Goal: Information Seeking & Learning: Find specific fact

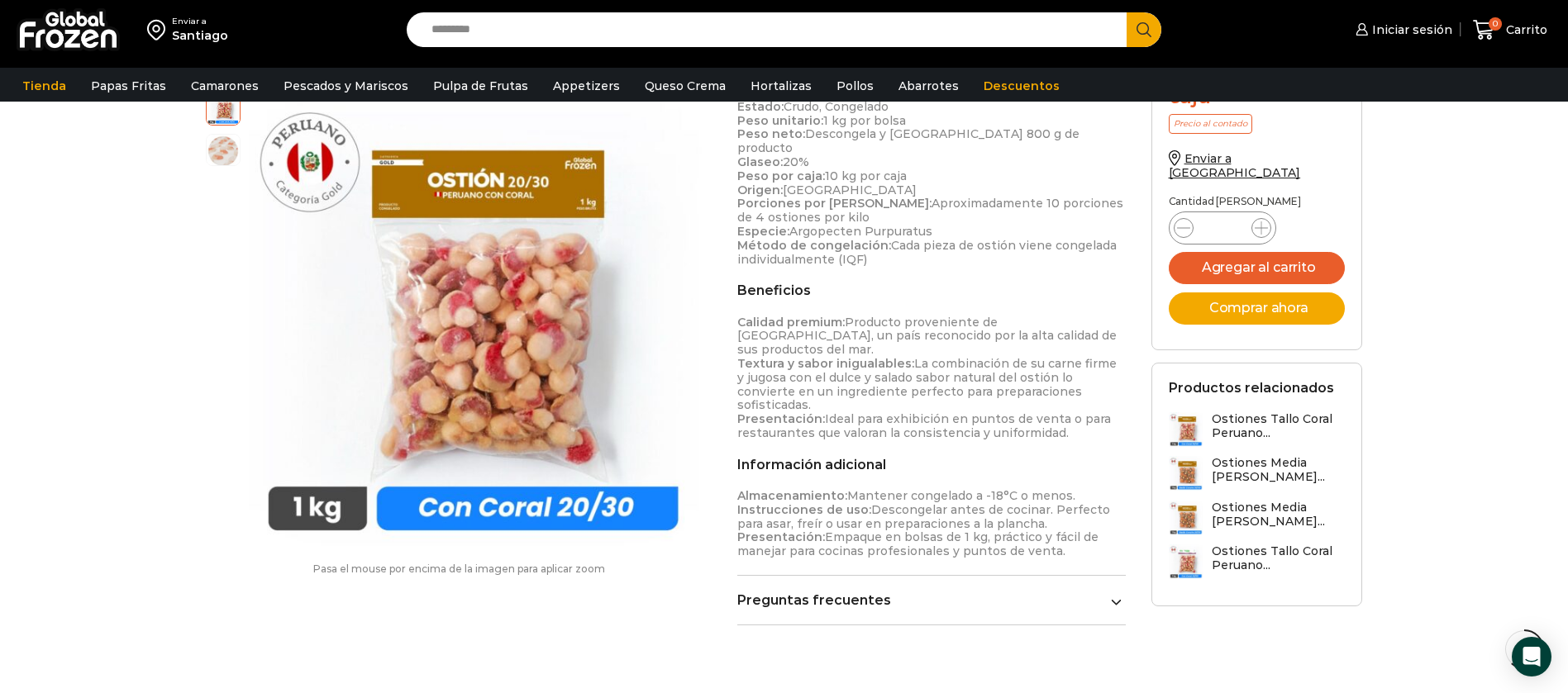
click at [523, 41] on input "Search input" at bounding box center [771, 29] width 696 height 34
type input "****"
click at [1127, 12] on button "Search" at bounding box center [1143, 29] width 34 height 34
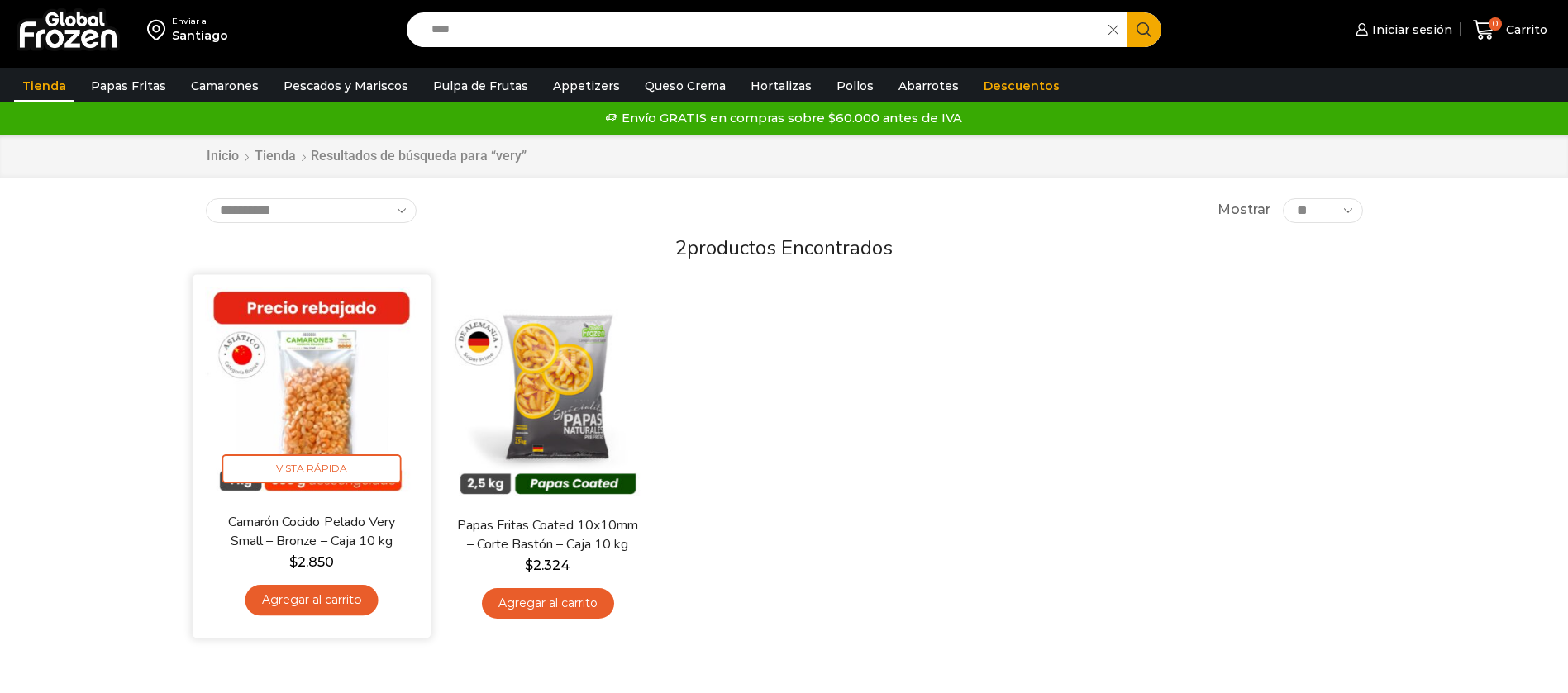
click at [343, 425] on img at bounding box center [311, 394] width 213 height 213
